Goal: Task Accomplishment & Management: Manage account settings

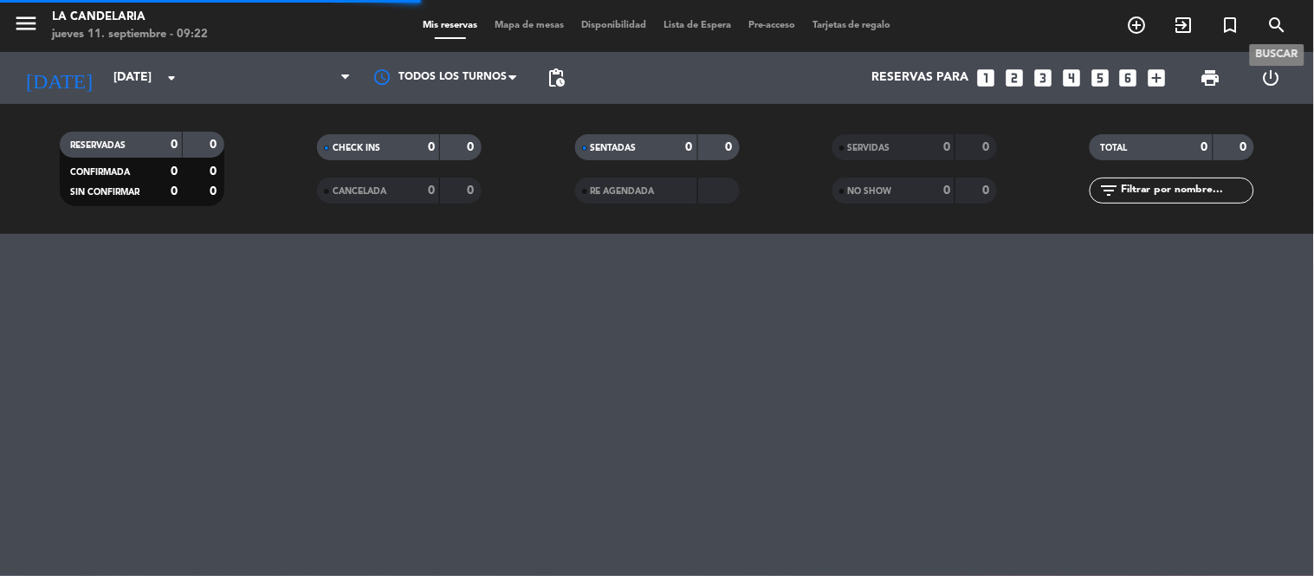
click at [1281, 29] on icon "search" at bounding box center [1278, 25] width 21 height 21
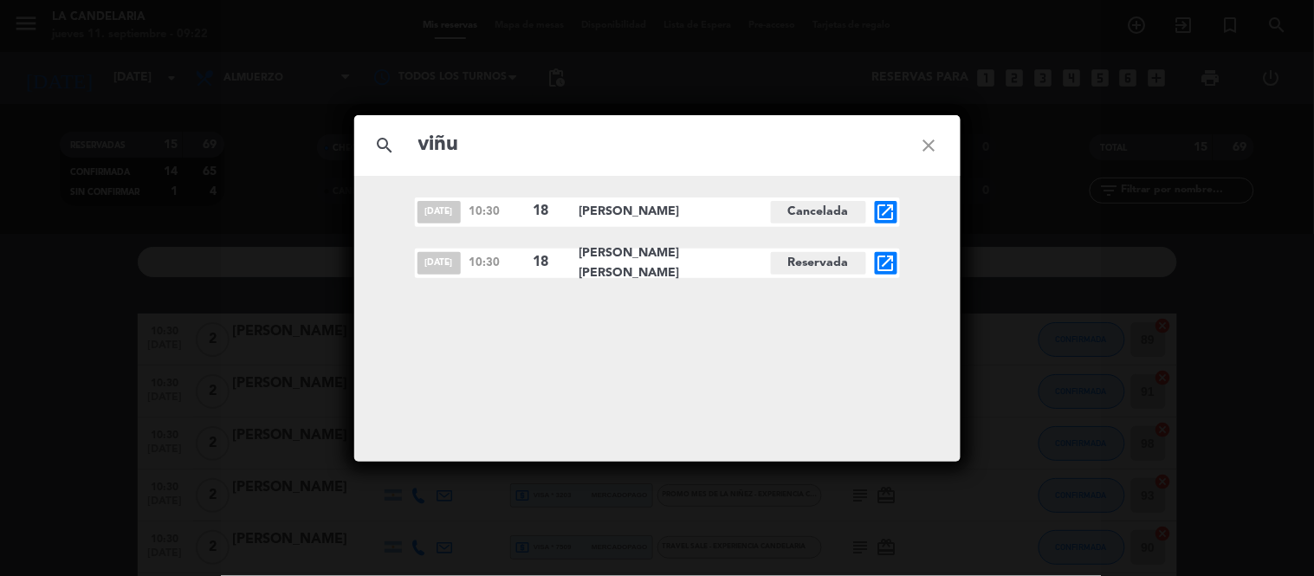
type input "viñu"
click at [888, 264] on icon "open_in_new" at bounding box center [886, 263] width 21 height 21
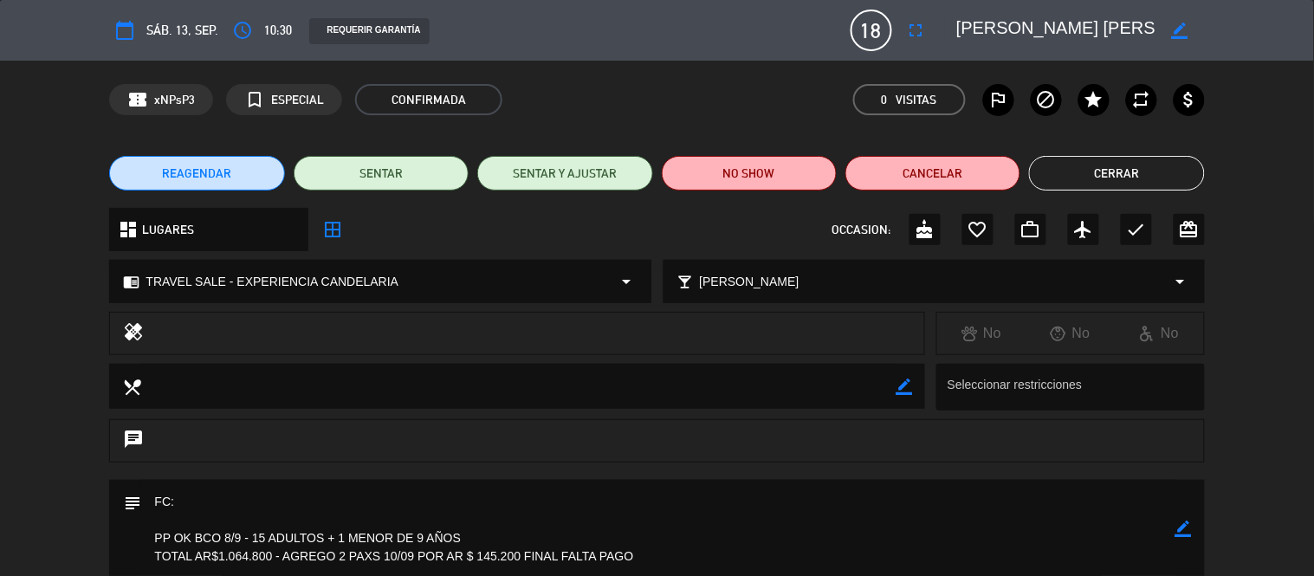
click at [1189, 526] on icon "border_color" at bounding box center [1184, 529] width 16 height 16
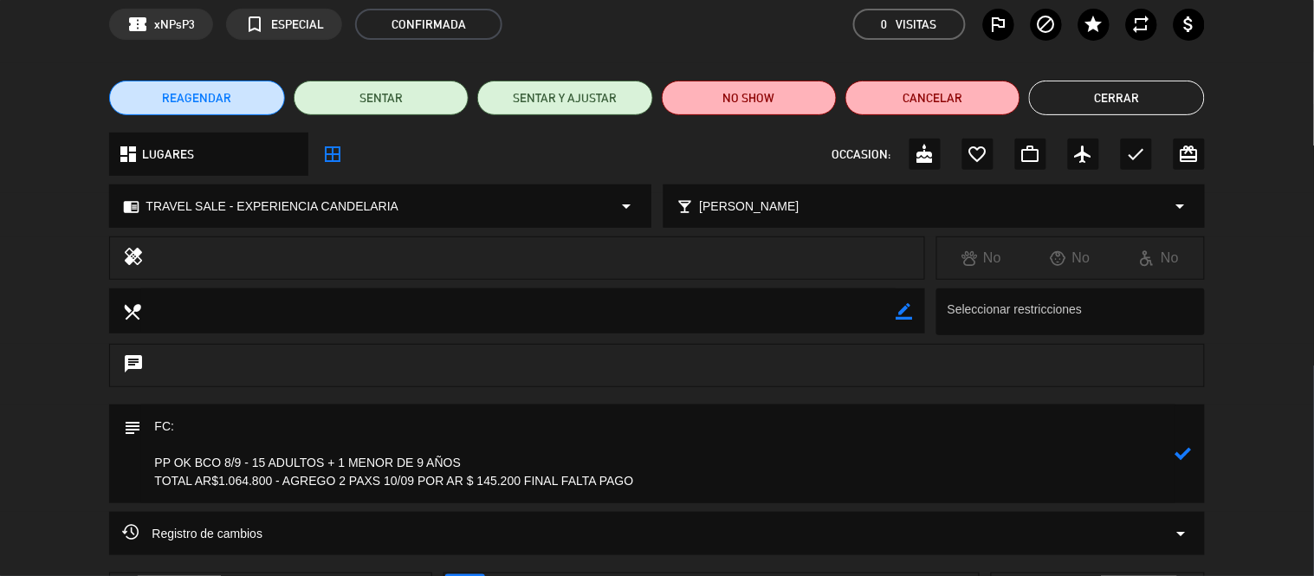
scroll to position [219, 0]
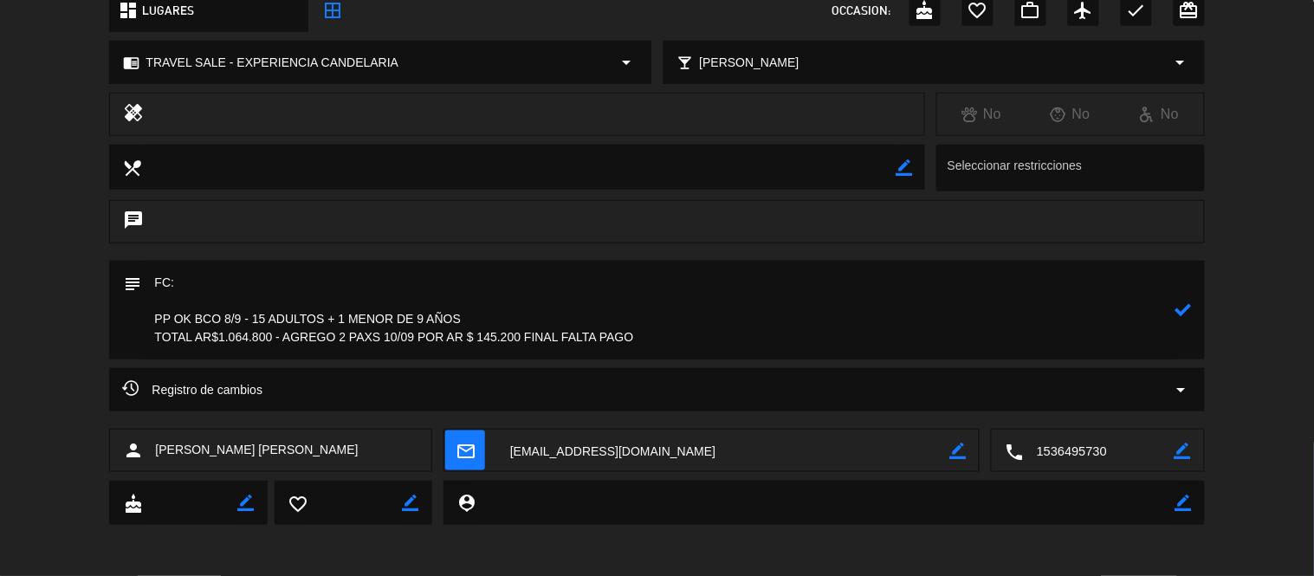
drag, startPoint x: 558, startPoint y: 553, endPoint x: 749, endPoint y: 331, distance: 292.5
click at [749, 331] on textarea at bounding box center [658, 310] width 1034 height 99
drag, startPoint x: 222, startPoint y: 319, endPoint x: 198, endPoint y: 315, distance: 24.5
click at [198, 315] on textarea at bounding box center [658, 310] width 1034 height 99
click at [483, 315] on textarea at bounding box center [658, 310] width 1034 height 99
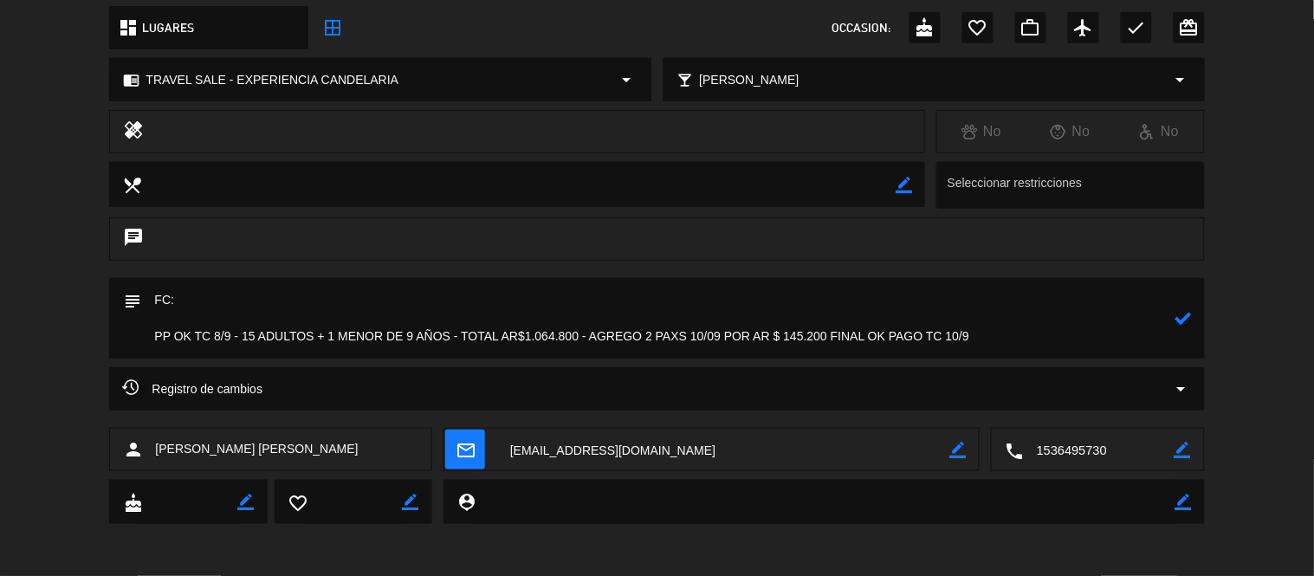
scroll to position [202, 0]
click at [590, 333] on textarea at bounding box center [658, 318] width 1034 height 81
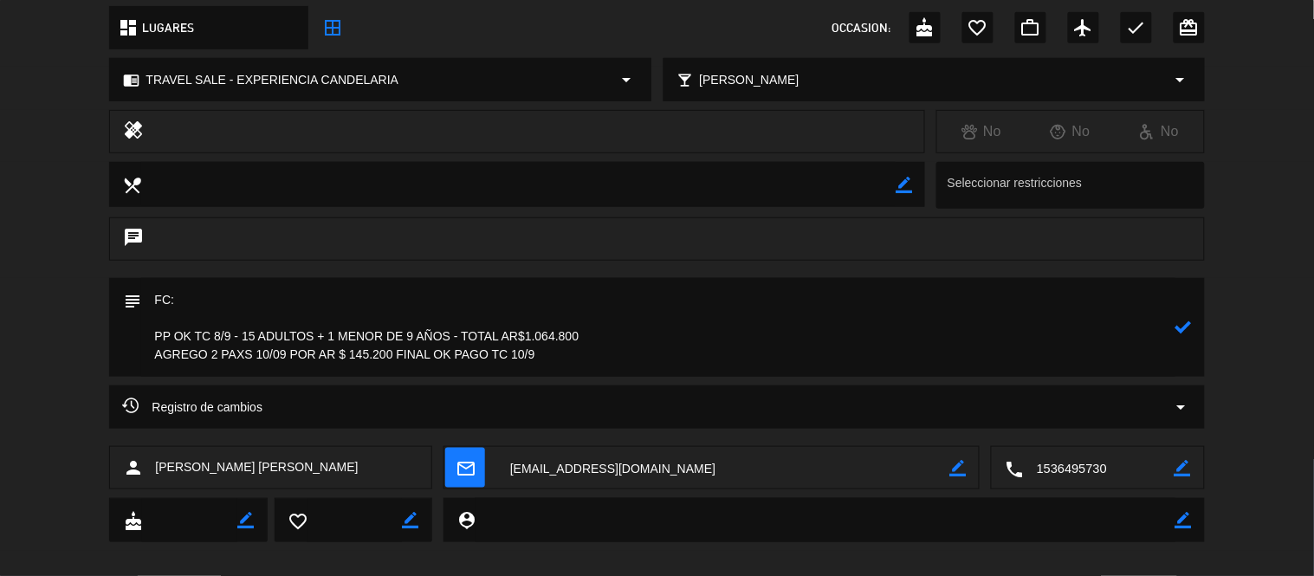
scroll to position [219, 0]
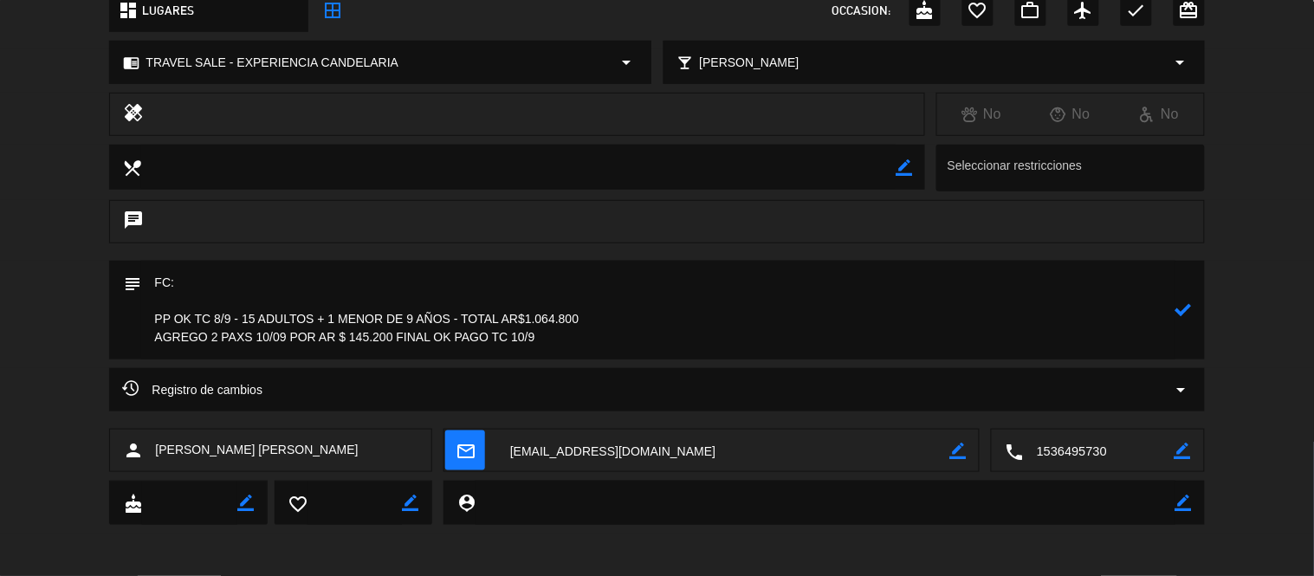
drag, startPoint x: 235, startPoint y: 315, endPoint x: 225, endPoint y: 315, distance: 9.5
click at [225, 315] on textarea at bounding box center [658, 310] width 1034 height 99
click at [284, 334] on textarea at bounding box center [658, 310] width 1034 height 99
type textarea "FC: PP OK TC 8/9 - 15 ADULTOS + 1 MENOR DE 9 AÑOS - TOTAL AR$1.064.800 AGREGO 2…"
click at [1178, 312] on icon at bounding box center [1184, 310] width 16 height 16
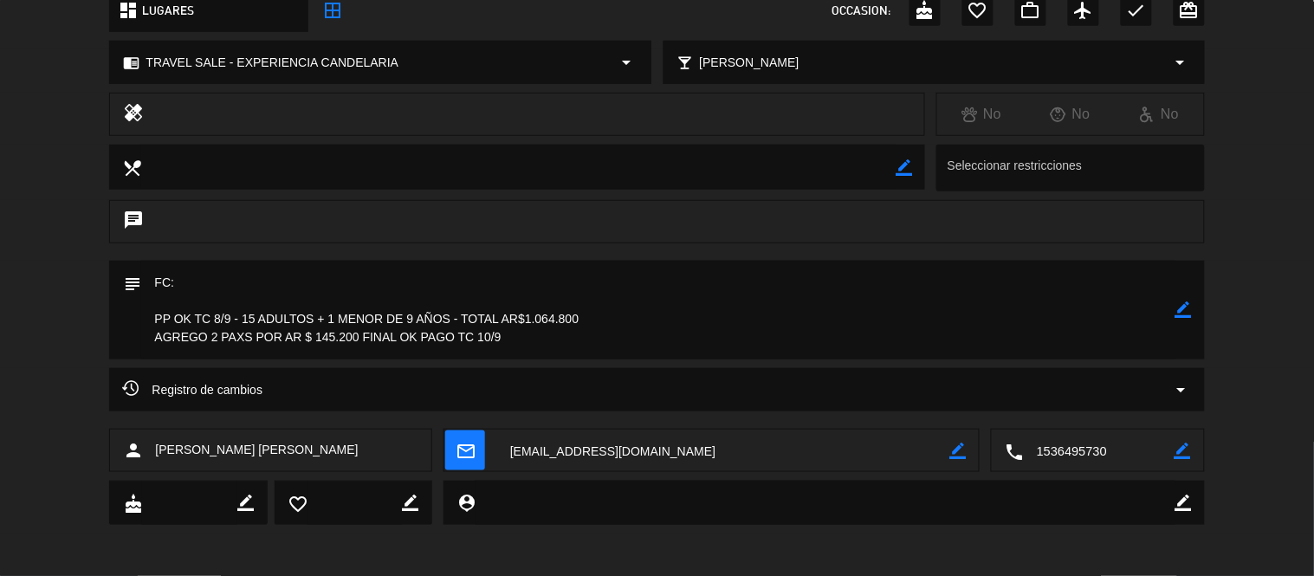
click at [1288, 336] on div "subject border_color" at bounding box center [657, 314] width 1314 height 107
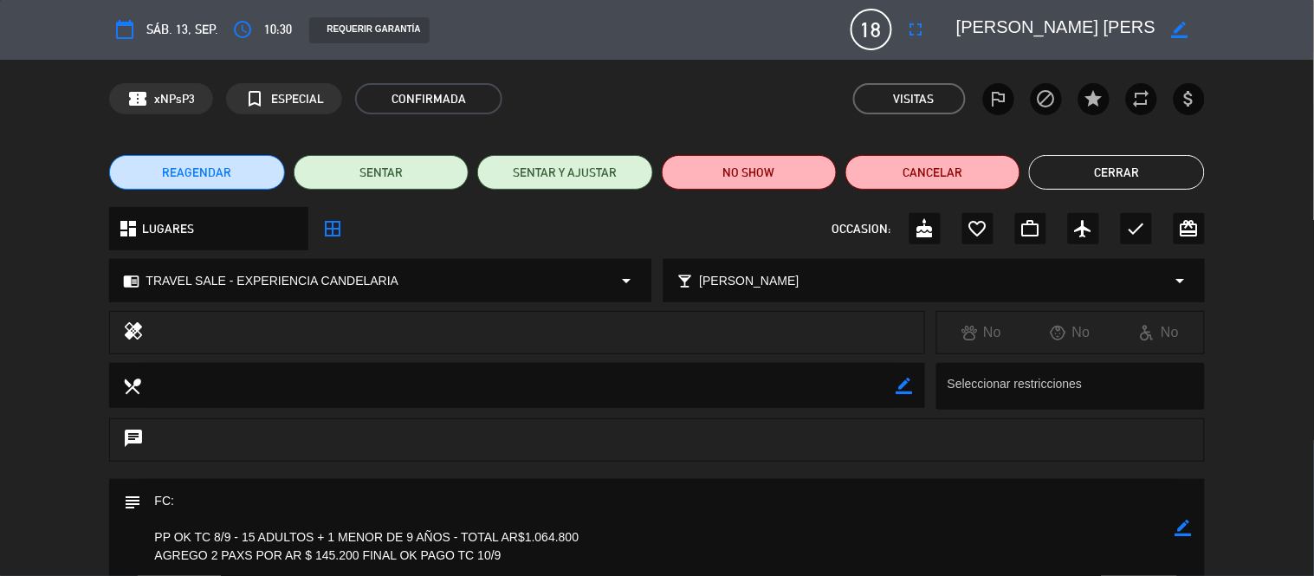
scroll to position [0, 0]
